Goal: Obtain resource: Download file/media

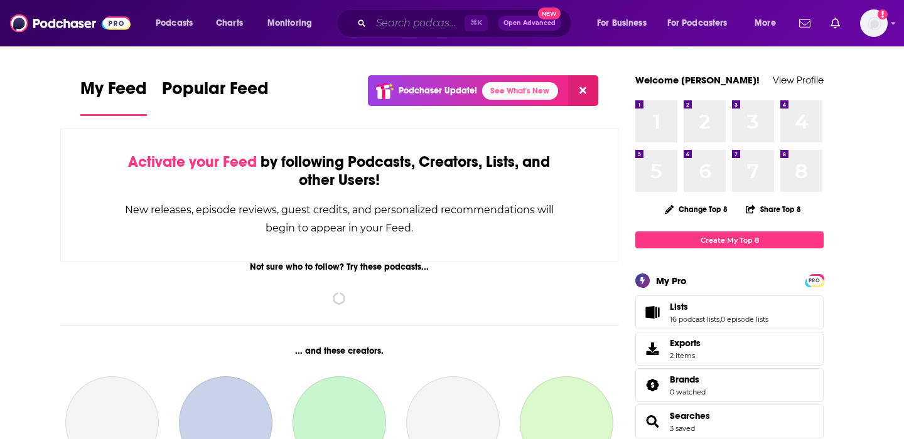
click at [414, 16] on input "Search podcasts, credits, & more..." at bounding box center [418, 23] width 94 height 20
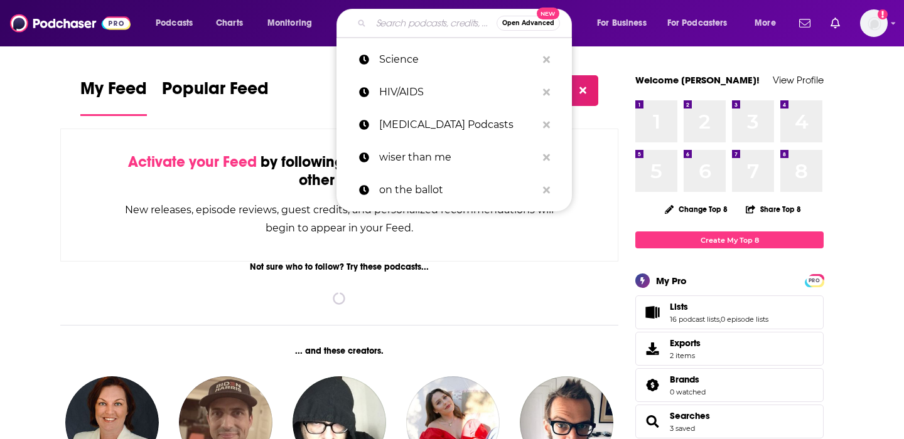
paste input "A BROADcast for Manufacturers"
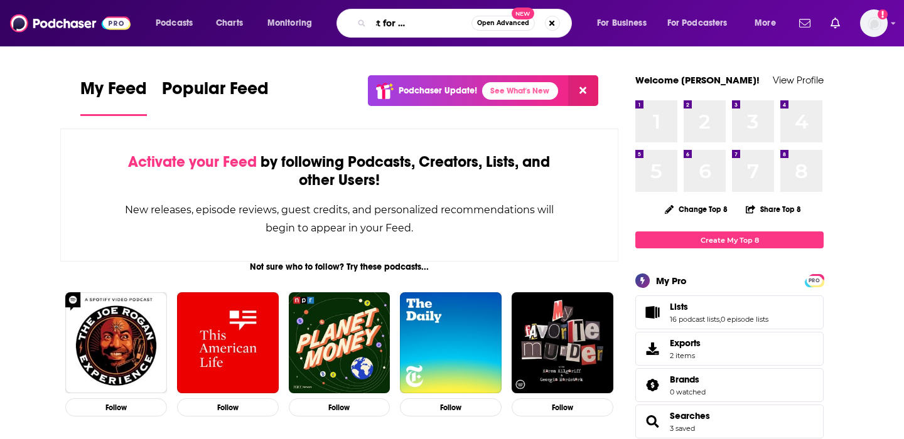
type input "A BROADcast for Manufacturers"
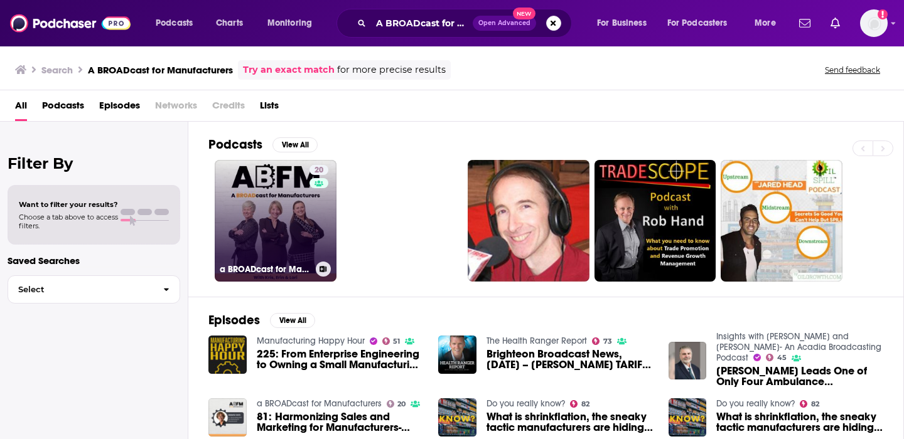
click at [296, 226] on link "20 a BROADcast for Manufacturers" at bounding box center [276, 221] width 122 height 122
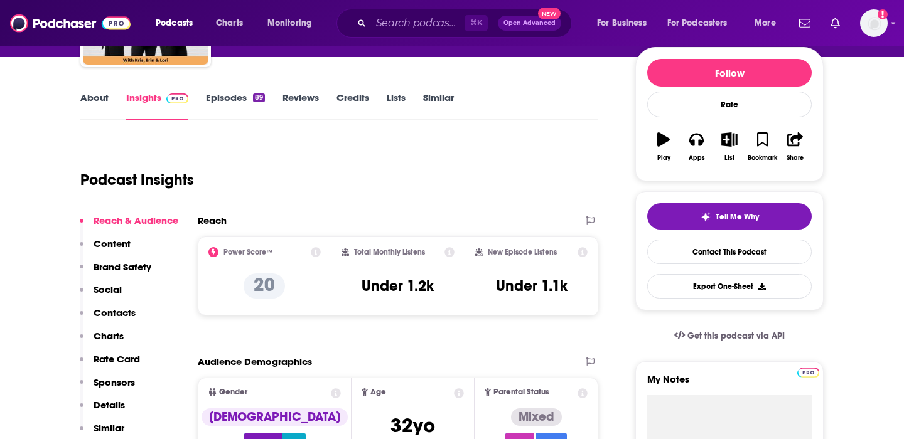
scroll to position [155, 0]
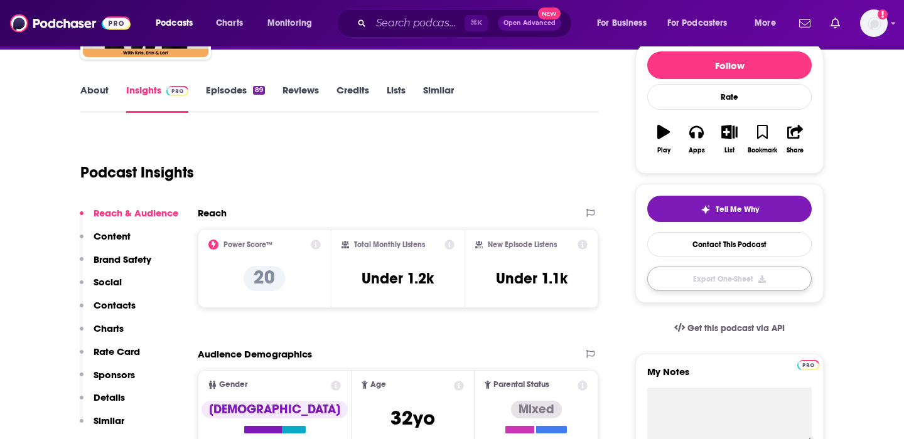
click at [708, 279] on button "Export One-Sheet" at bounding box center [729, 279] width 164 height 24
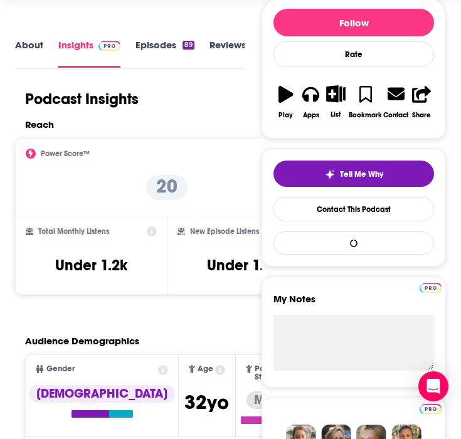
scroll to position [0, 0]
